Goal: Information Seeking & Learning: Learn about a topic

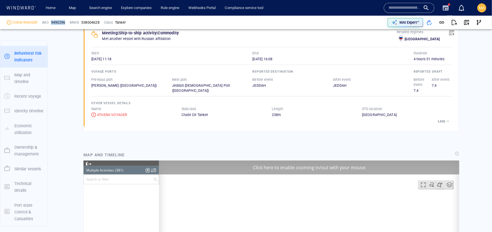
scroll to position [4880, 0]
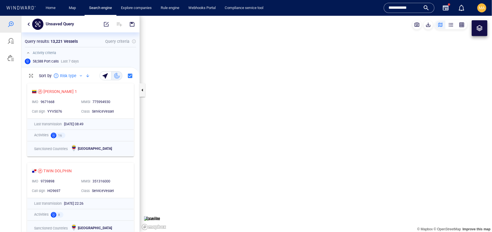
scroll to position [151, 118]
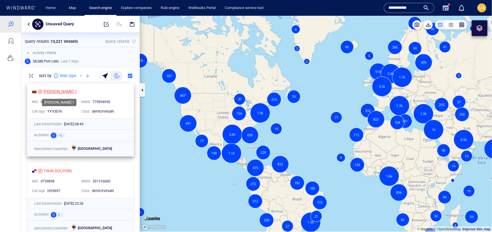
click at [55, 93] on div "[PERSON_NAME] 1" at bounding box center [60, 91] width 34 height 7
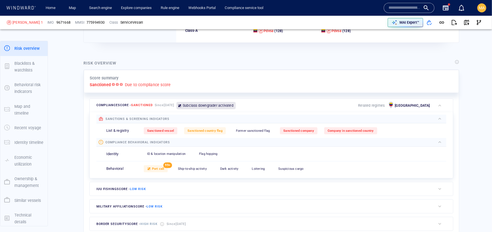
scroll to position [103, 0]
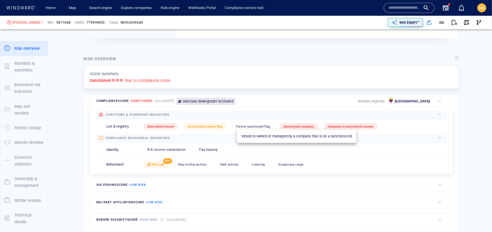
click at [291, 126] on span "Sanctioned company" at bounding box center [298, 127] width 31 height 4
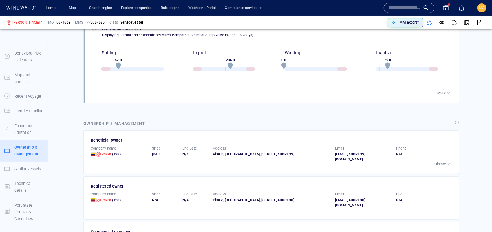
scroll to position [1024, 0]
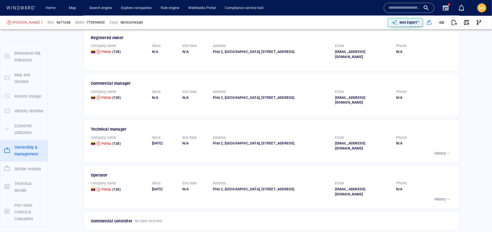
scroll to position [41, 0]
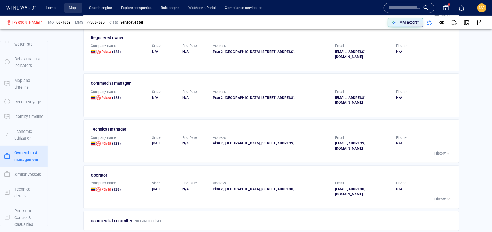
click at [73, 11] on link "Map" at bounding box center [74, 8] width 14 height 10
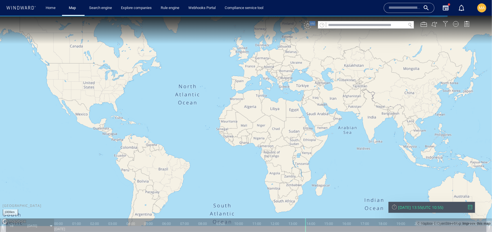
click at [447, 23] on div at bounding box center [446, 24] width 6 height 6
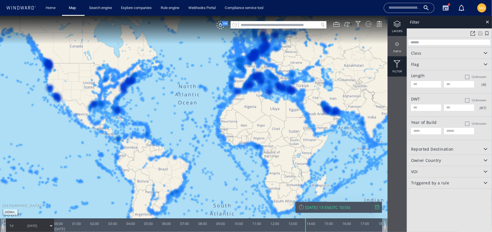
click at [396, 22] on div at bounding box center [397, 23] width 19 height 7
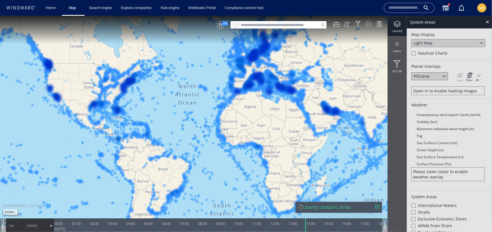
scroll to position [130, 0]
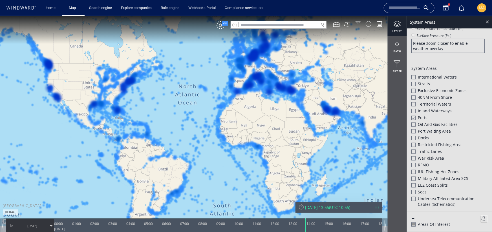
click at [415, 157] on div at bounding box center [413, 158] width 4 height 4
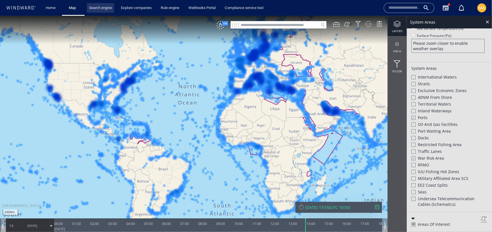
click at [105, 12] on link "Search engine" at bounding box center [100, 8] width 27 height 10
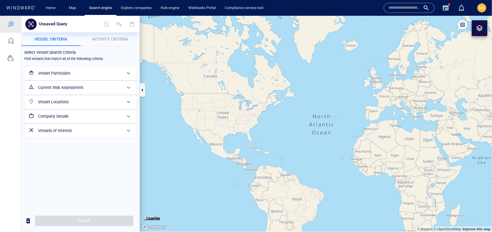
click at [56, 72] on h6 "Vessel Particulars" at bounding box center [80, 73] width 84 height 7
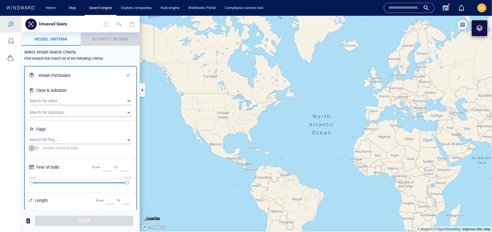
click at [100, 39] on span "Activity Criteria" at bounding box center [110, 39] width 36 height 5
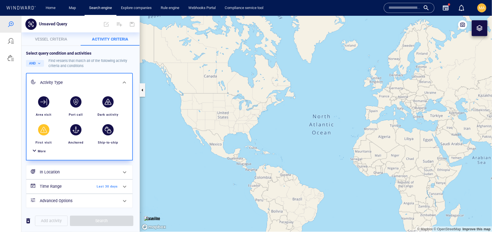
click at [43, 133] on div "button" at bounding box center [43, 129] width 11 height 11
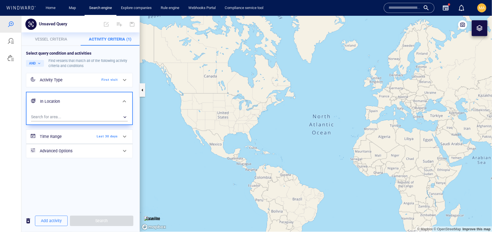
click at [52, 82] on div "Activity Type" at bounding box center [63, 79] width 46 height 7
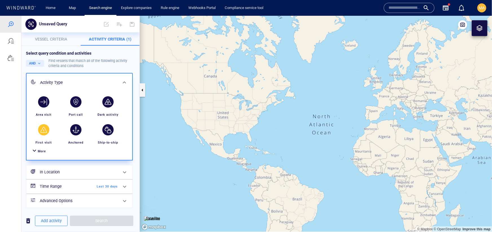
click at [42, 153] on div "More" at bounding box center [42, 151] width 8 height 5
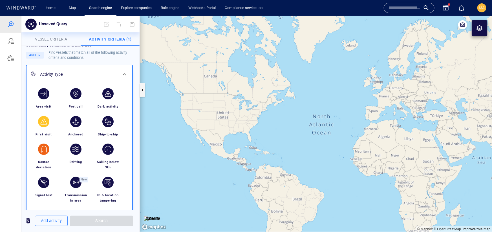
scroll to position [6, 0]
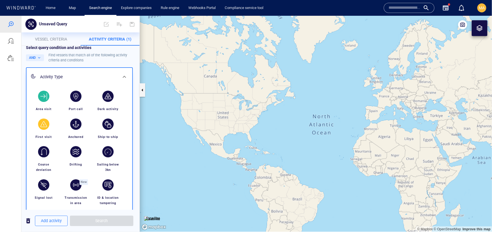
click at [41, 102] on div "button" at bounding box center [44, 96] width 16 height 16
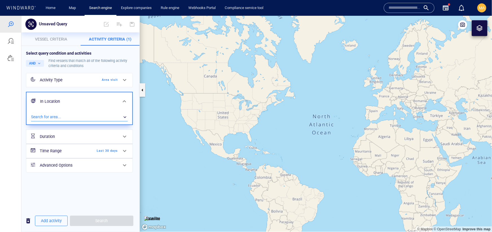
click at [56, 117] on div "​" at bounding box center [79, 117] width 97 height 8
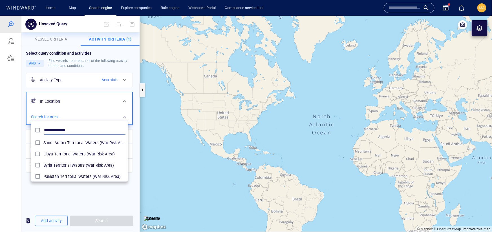
type input "**********"
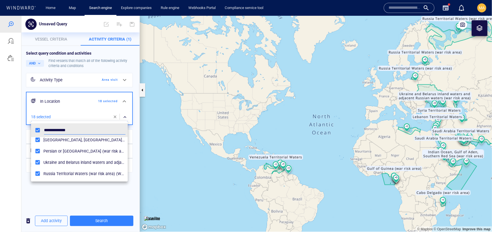
scroll to position [161, 0]
click at [69, 201] on div at bounding box center [246, 124] width 492 height 217
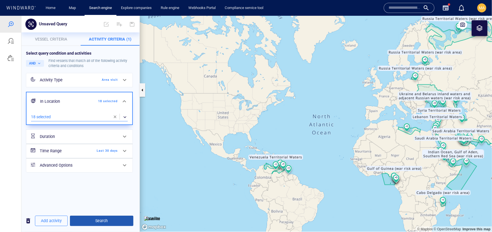
click at [87, 220] on span "Search" at bounding box center [101, 220] width 54 height 7
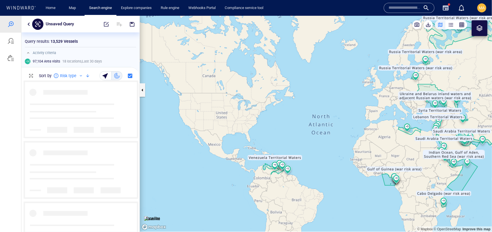
scroll to position [151, 118]
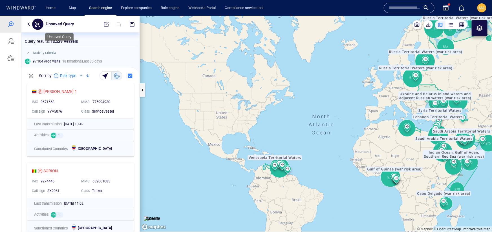
click at [50, 23] on p "Unsaved Query" at bounding box center [60, 23] width 28 height 7
type input "**********"
click at [130, 23] on span "button" at bounding box center [132, 24] width 6 height 6
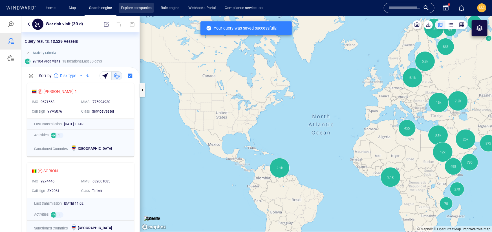
scroll to position [151, 118]
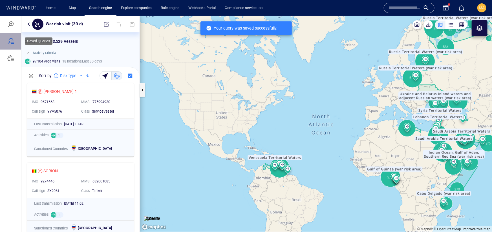
click at [10, 39] on div at bounding box center [10, 41] width 7 height 7
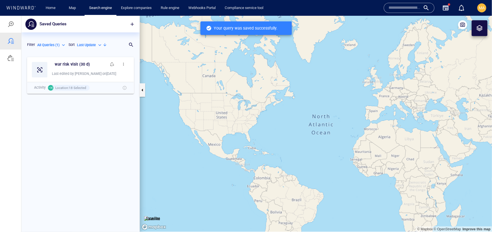
scroll to position [178, 118]
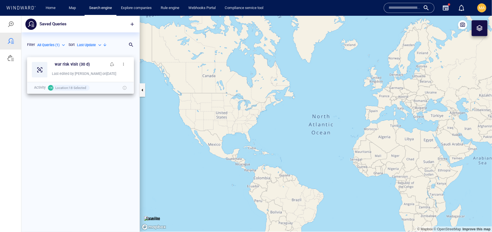
click at [126, 65] on button "button" at bounding box center [123, 63] width 11 height 11
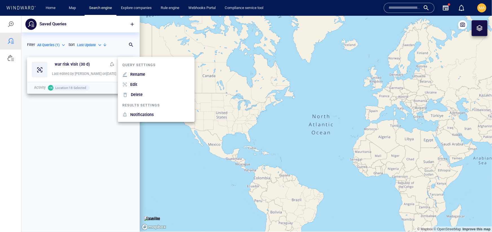
click at [80, 115] on div at bounding box center [246, 124] width 492 height 217
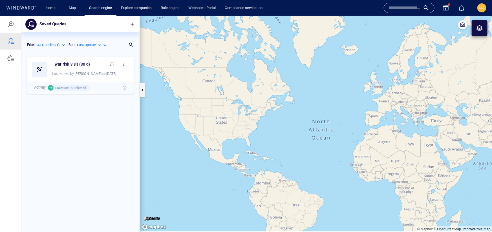
scroll to position [0, 0]
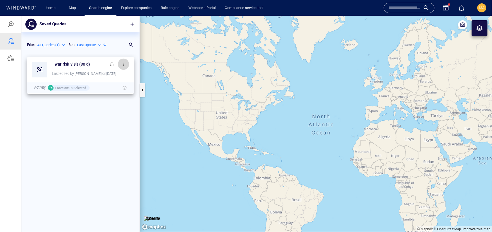
click at [122, 64] on span "button" at bounding box center [123, 64] width 5 height 5
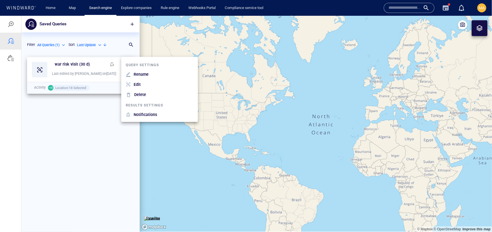
click at [90, 116] on div at bounding box center [246, 124] width 492 height 217
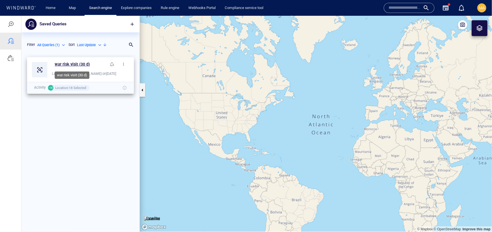
click at [82, 63] on h6 "war risk visit (30 d)" at bounding box center [72, 64] width 35 height 7
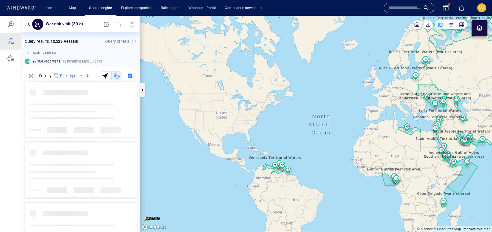
scroll to position [151, 118]
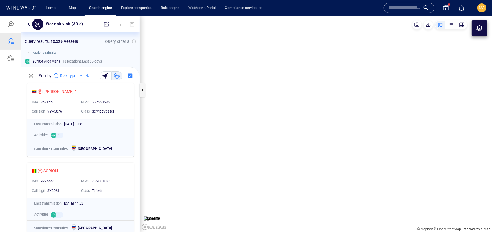
scroll to position [151, 118]
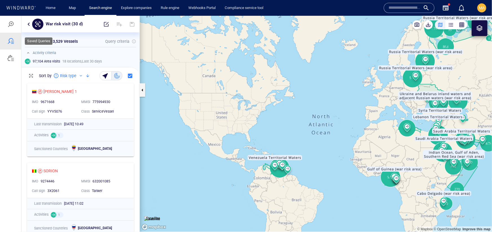
click at [12, 41] on div at bounding box center [10, 41] width 7 height 7
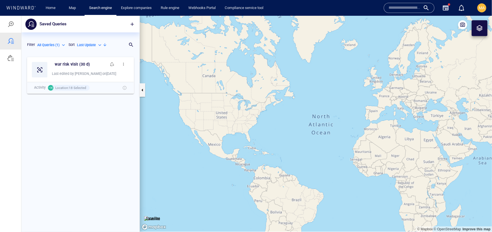
scroll to position [178, 118]
click at [126, 64] on button "button" at bounding box center [123, 63] width 11 height 11
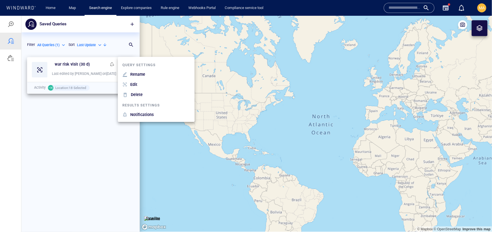
click at [89, 66] on div at bounding box center [246, 124] width 492 height 217
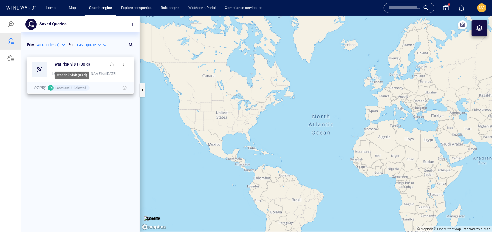
click at [67, 63] on h6 "war risk visit (30 d)" at bounding box center [72, 64] width 35 height 7
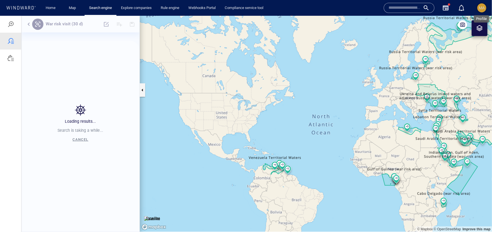
click at [483, 9] on span "MA" at bounding box center [482, 8] width 6 height 5
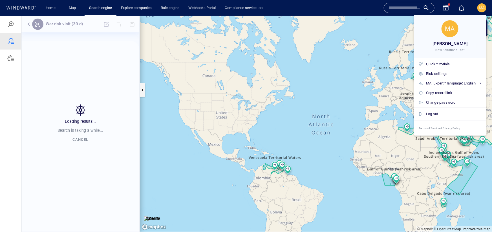
click at [483, 9] on div at bounding box center [246, 116] width 492 height 232
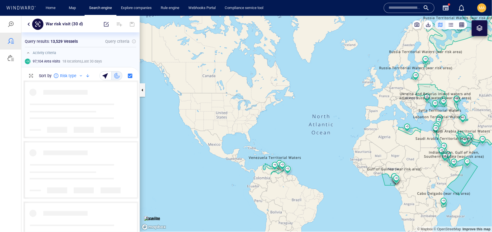
scroll to position [151, 118]
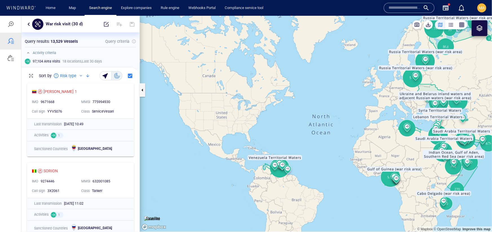
click at [38, 24] on icon at bounding box center [37, 23] width 5 height 5
drag, startPoint x: 124, startPoint y: 40, endPoint x: 123, endPoint y: 37, distance: 4.0
click at [124, 40] on p "Query criteria" at bounding box center [117, 41] width 24 height 7
click at [118, 67] on div "Sort by Risk type" at bounding box center [80, 75] width 118 height 17
click at [488, 10] on div "MA" at bounding box center [482, 8] width 14 height 14
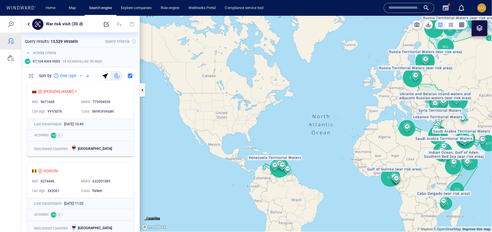
click at [486, 10] on span "MA" at bounding box center [481, 7] width 9 height 9
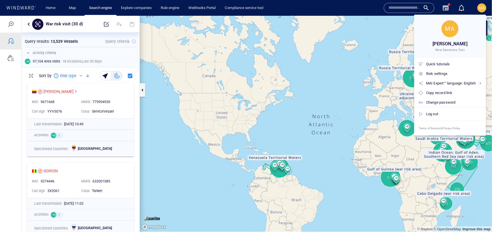
click at [486, 10] on div at bounding box center [246, 116] width 492 height 232
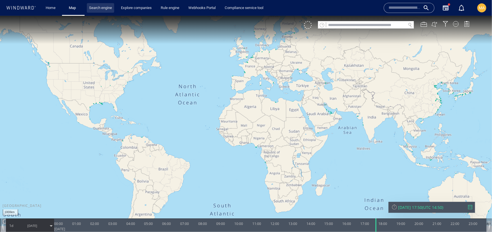
click at [91, 7] on link "Search engine" at bounding box center [100, 8] width 27 height 10
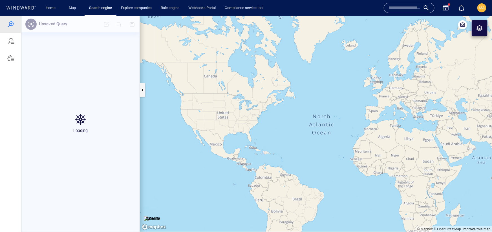
click at [481, 9] on span "MA" at bounding box center [482, 8] width 6 height 5
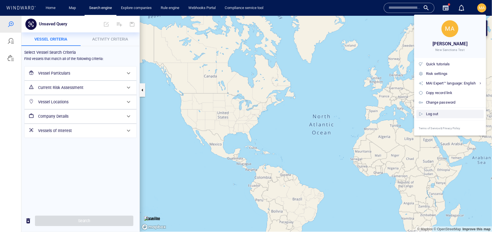
click at [436, 116] on div "Log out" at bounding box center [454, 114] width 56 height 6
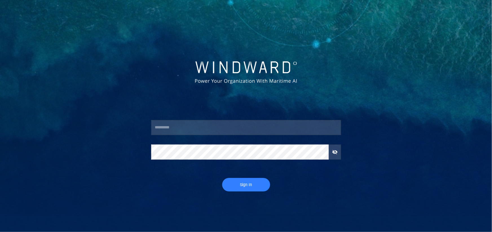
click at [201, 133] on input "text" at bounding box center [246, 127] width 190 height 15
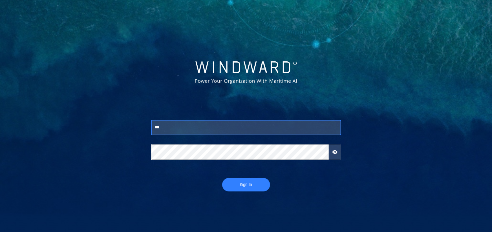
type input "***"
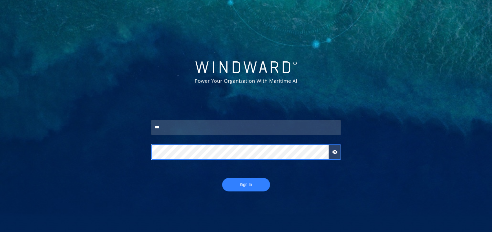
click at [222, 178] on button "Sign In" at bounding box center [246, 185] width 48 height 14
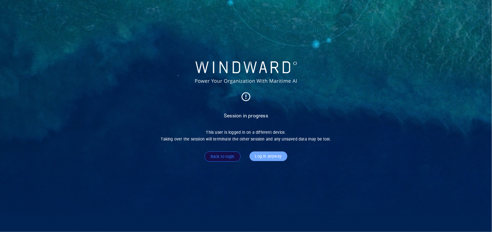
click at [275, 153] on span "Log in anyway" at bounding box center [268, 156] width 27 height 7
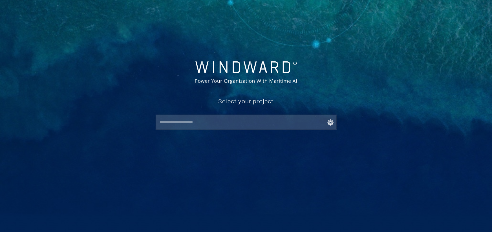
click at [234, 117] on div "​" at bounding box center [246, 122] width 181 height 15
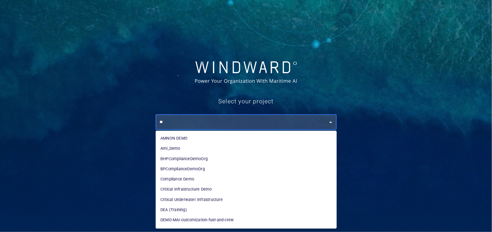
type input "*"
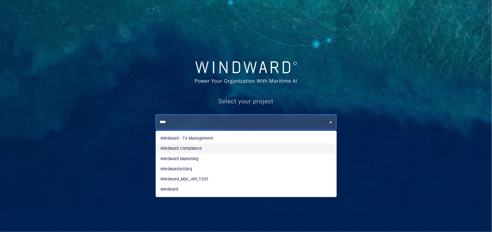
click at [193, 149] on li "Windward Compliance" at bounding box center [246, 149] width 181 height 10
type input "**********"
